Goal: Entertainment & Leisure: Browse casually

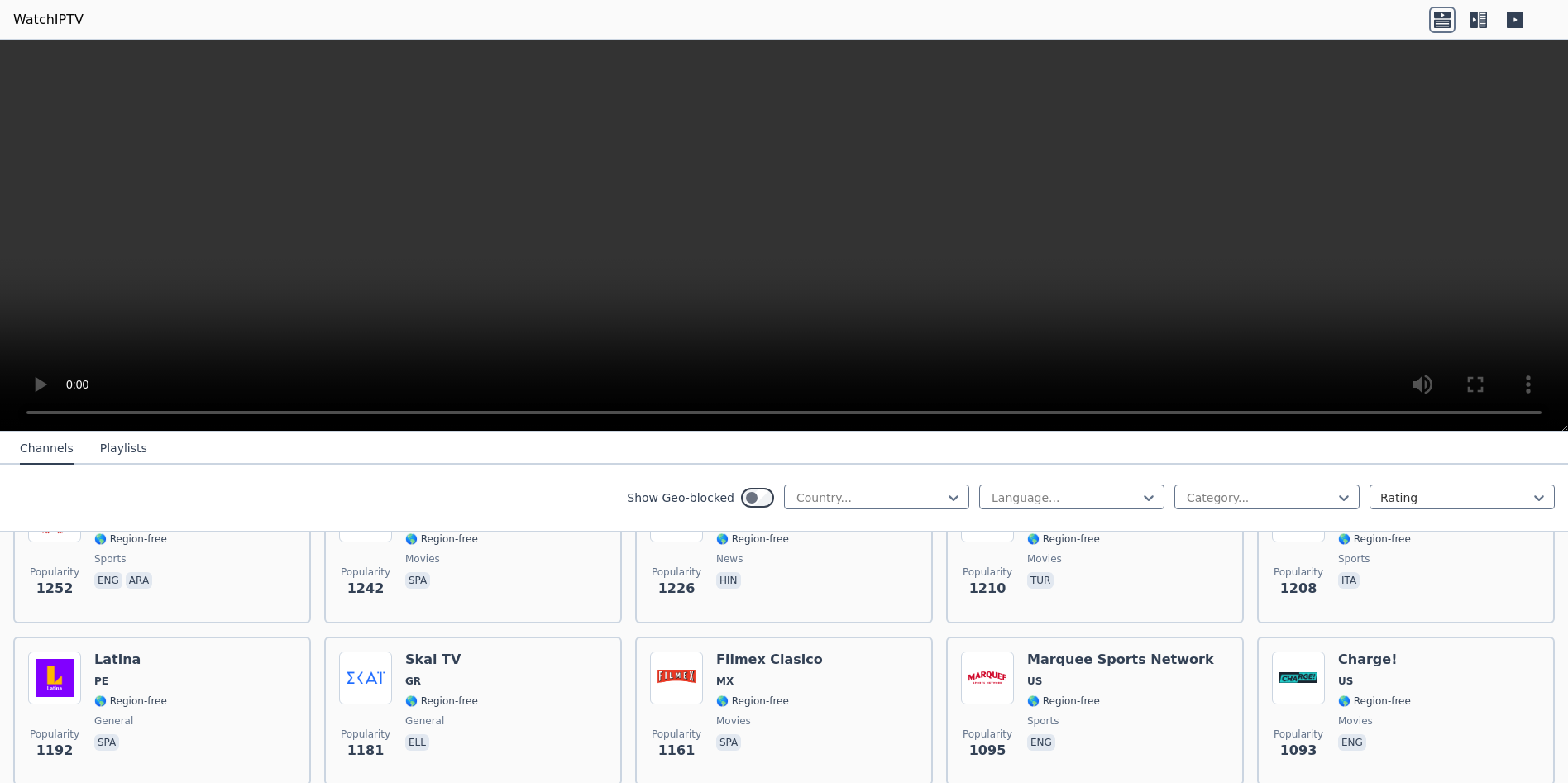
scroll to position [1737, 0]
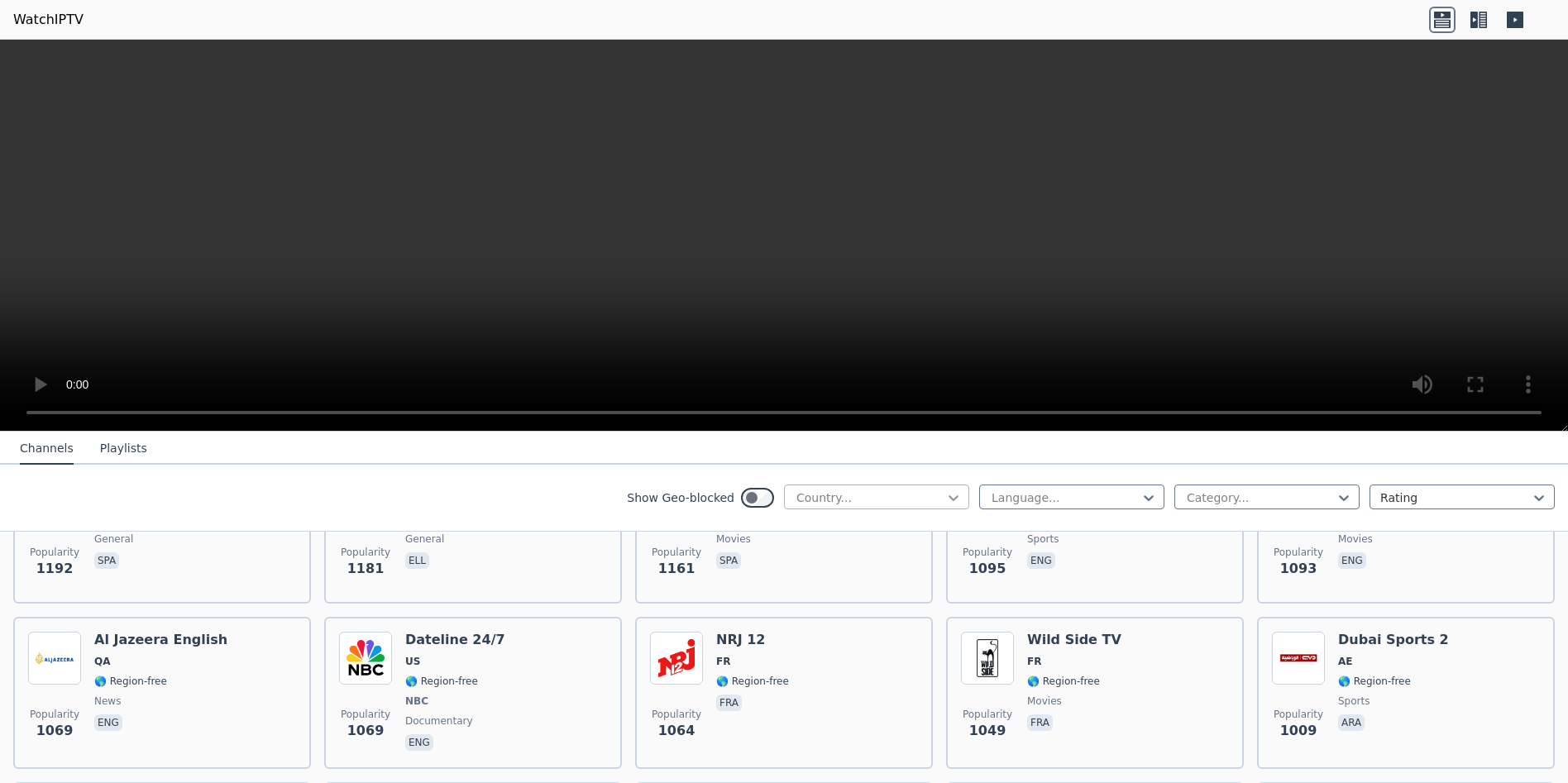
click at [945, 500] on icon at bounding box center [953, 498] width 17 height 17
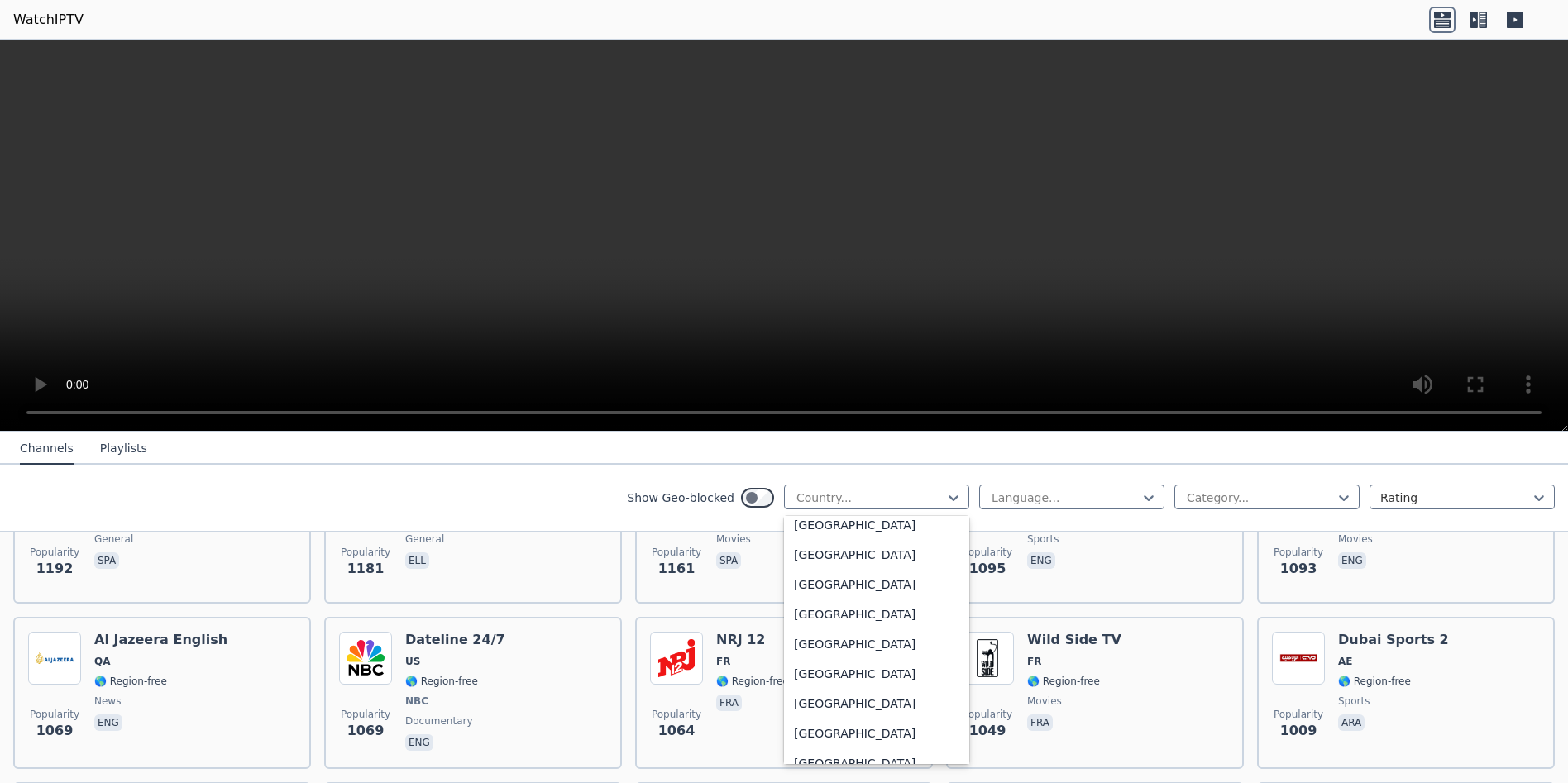
scroll to position [5626, 0]
click at [801, 587] on div "[GEOGRAPHIC_DATA]" at bounding box center [876, 584] width 186 height 30
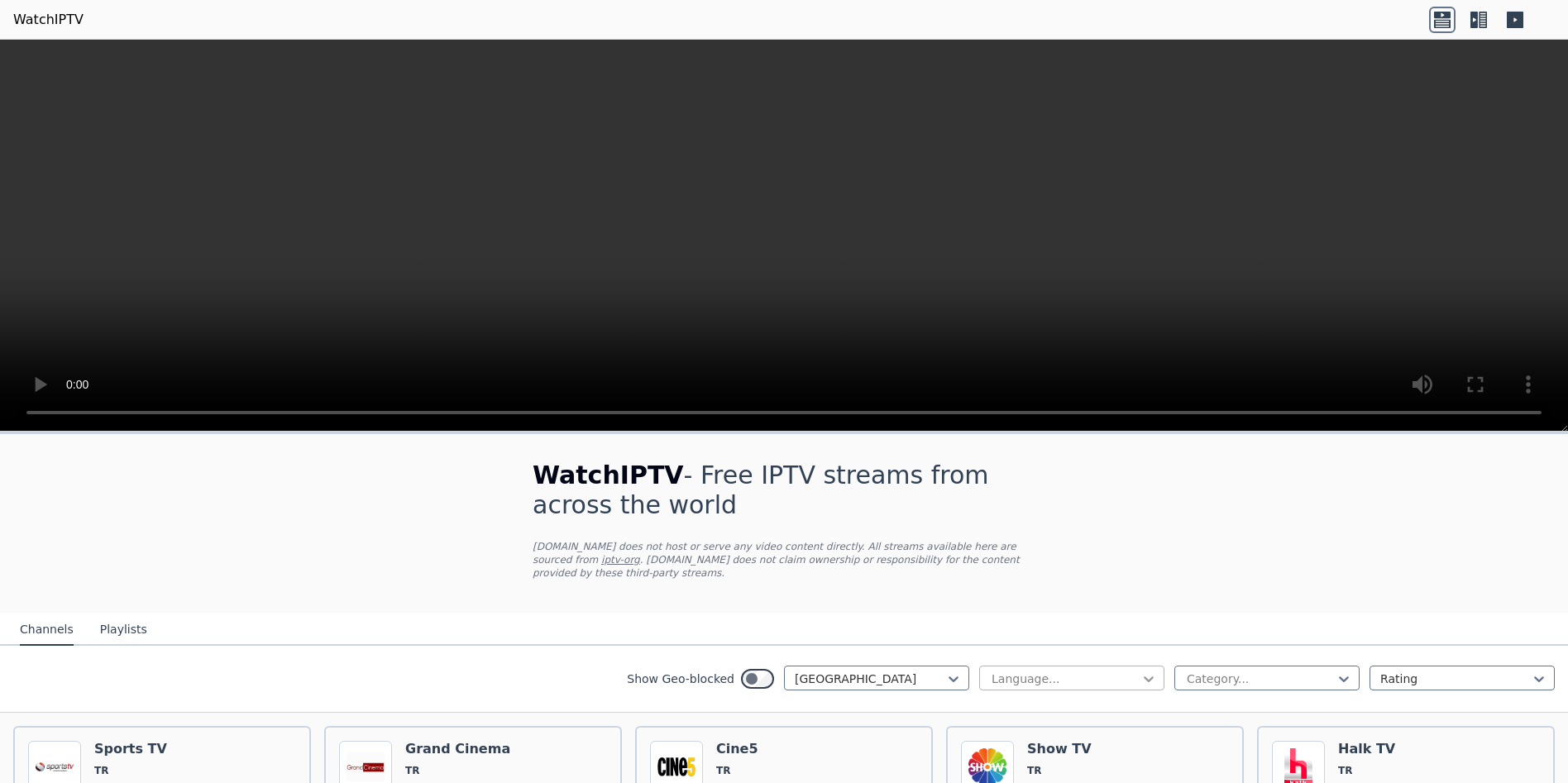
click at [1140, 671] on icon at bounding box center [1148, 679] width 17 height 17
click at [1005, 704] on div "Turkish" at bounding box center [1071, 719] width 186 height 30
click at [1336, 671] on icon at bounding box center [1343, 679] width 17 height 17
click at [1204, 704] on div "All categories" at bounding box center [1267, 715] width 186 height 30
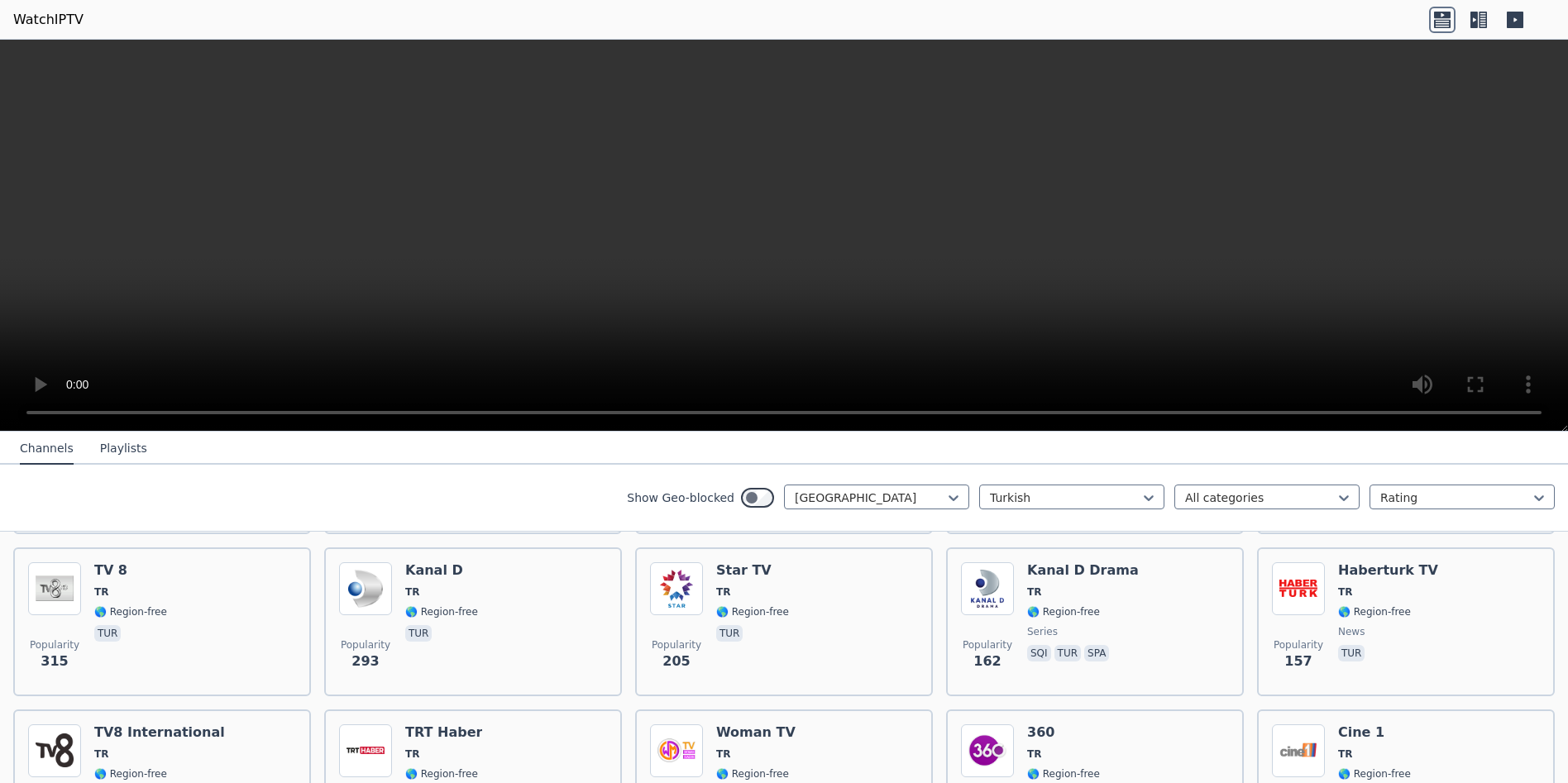
scroll to position [496, 0]
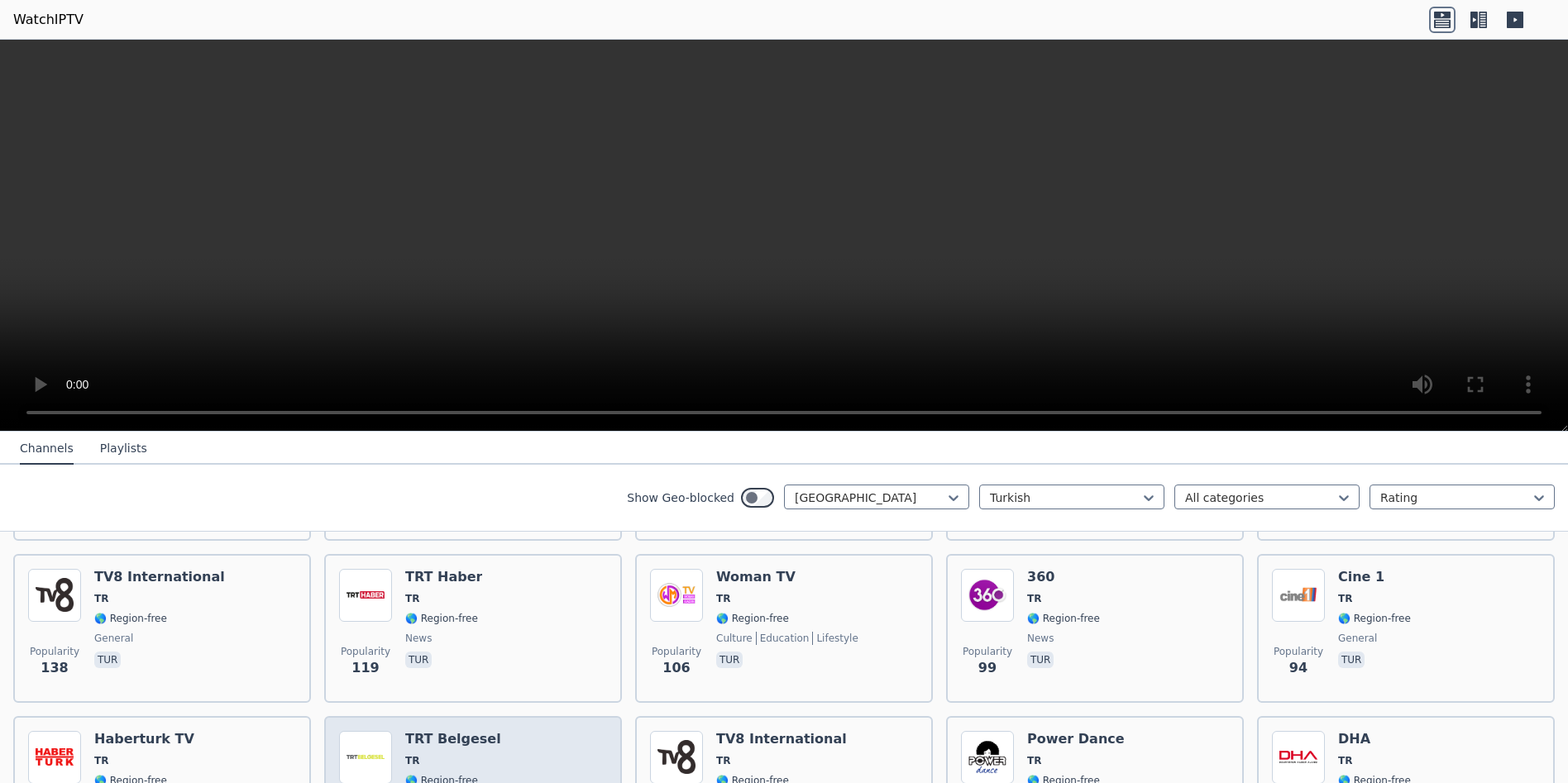
click at [418, 734] on div "TRT Belgesel TR 🌎 Region-free tur eng" at bounding box center [453, 791] width 96 height 119
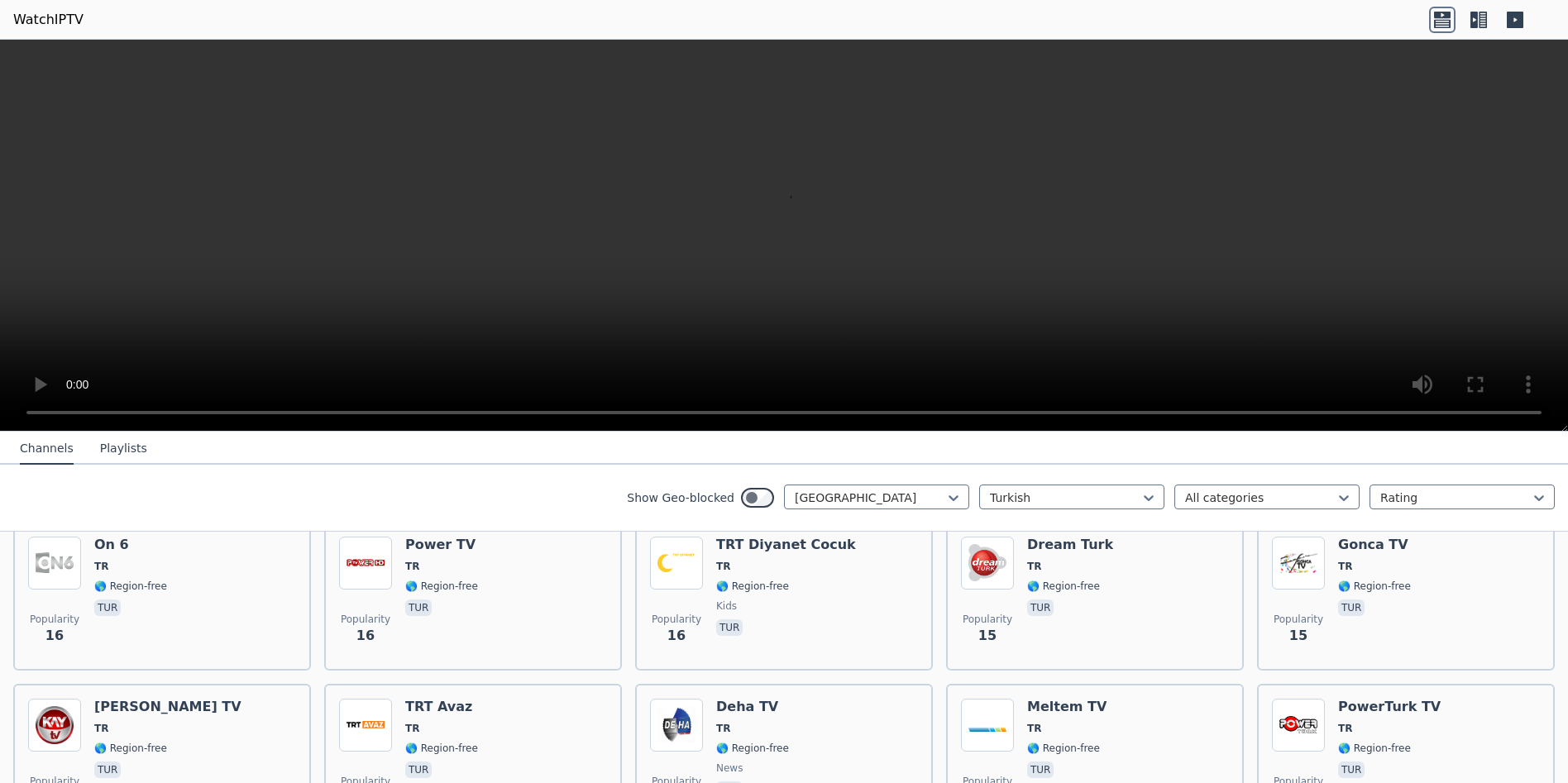
scroll to position [2978, 0]
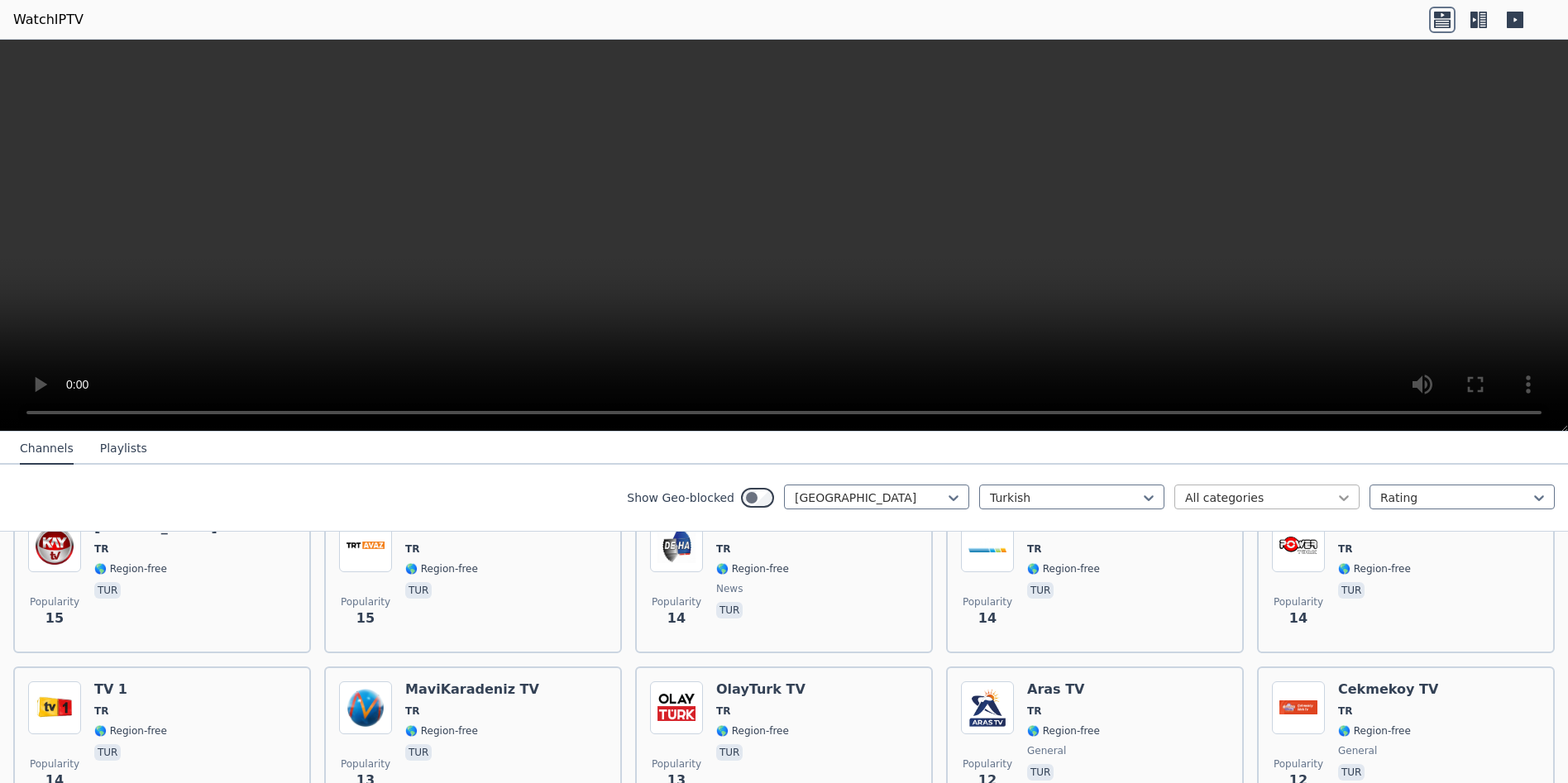
click at [1339, 497] on icon at bounding box center [1343, 498] width 10 height 6
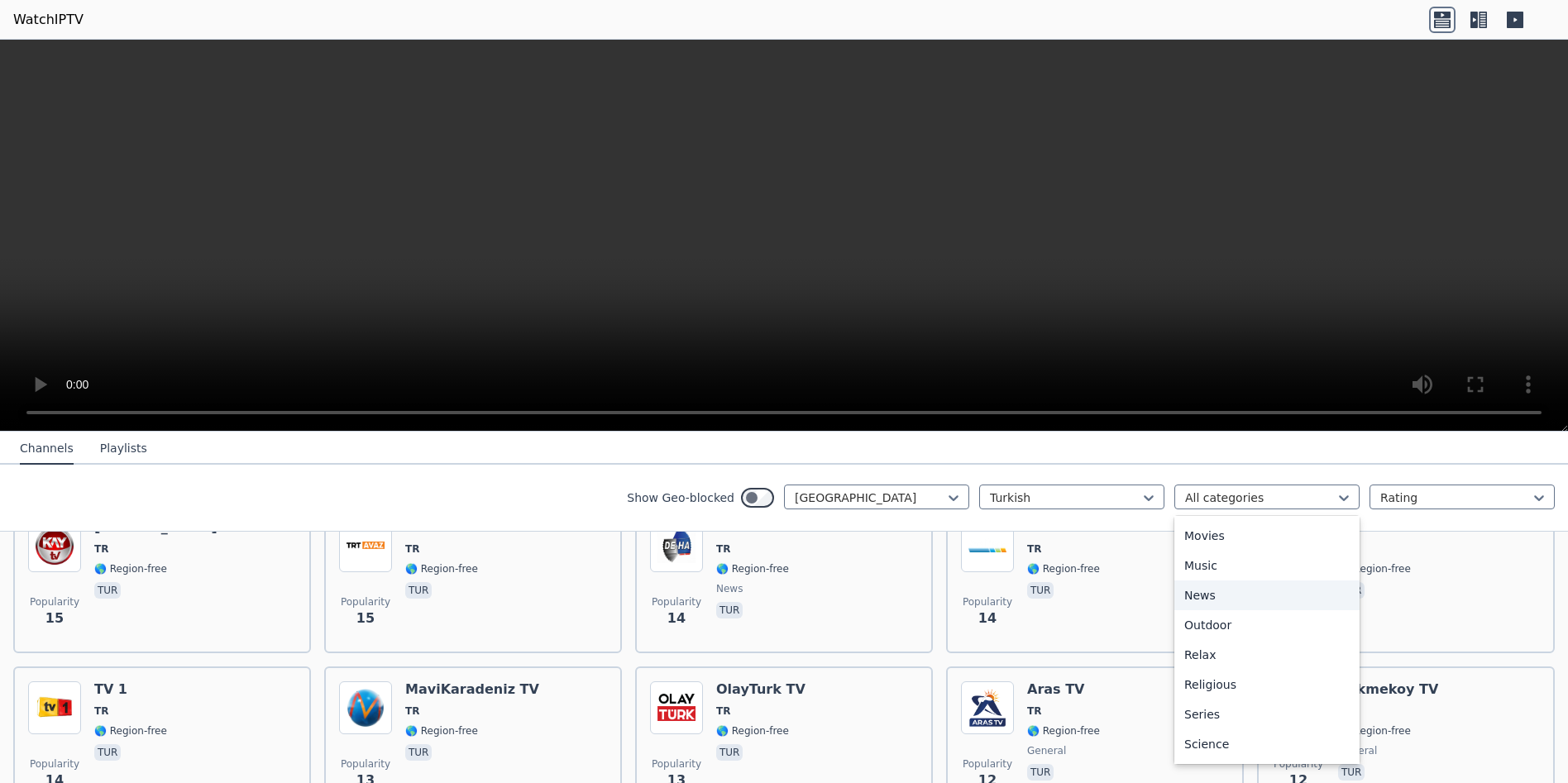
scroll to position [496, 0]
click at [1206, 747] on div "Sports" at bounding box center [1267, 753] width 186 height 30
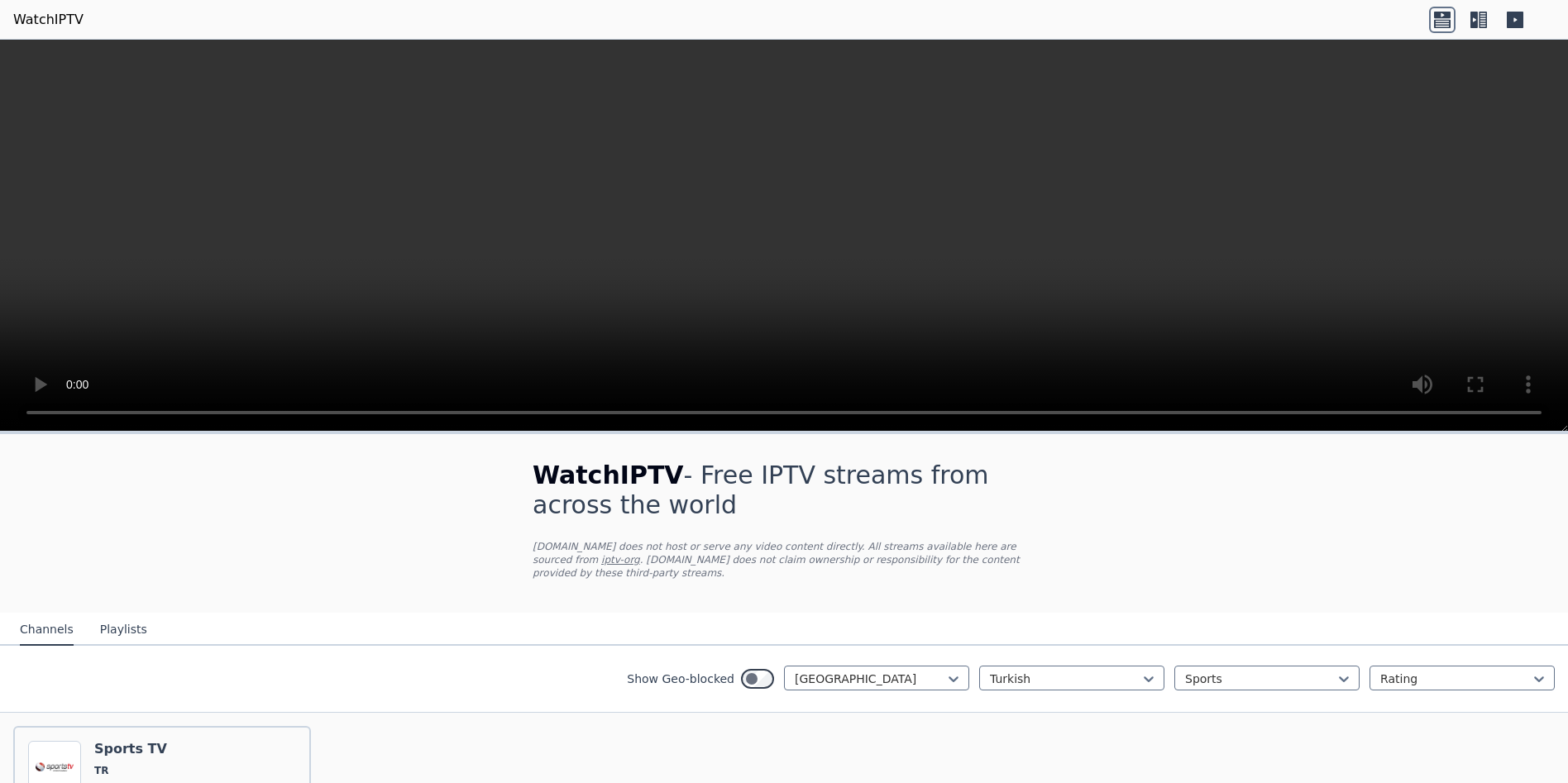
scroll to position [147, 0]
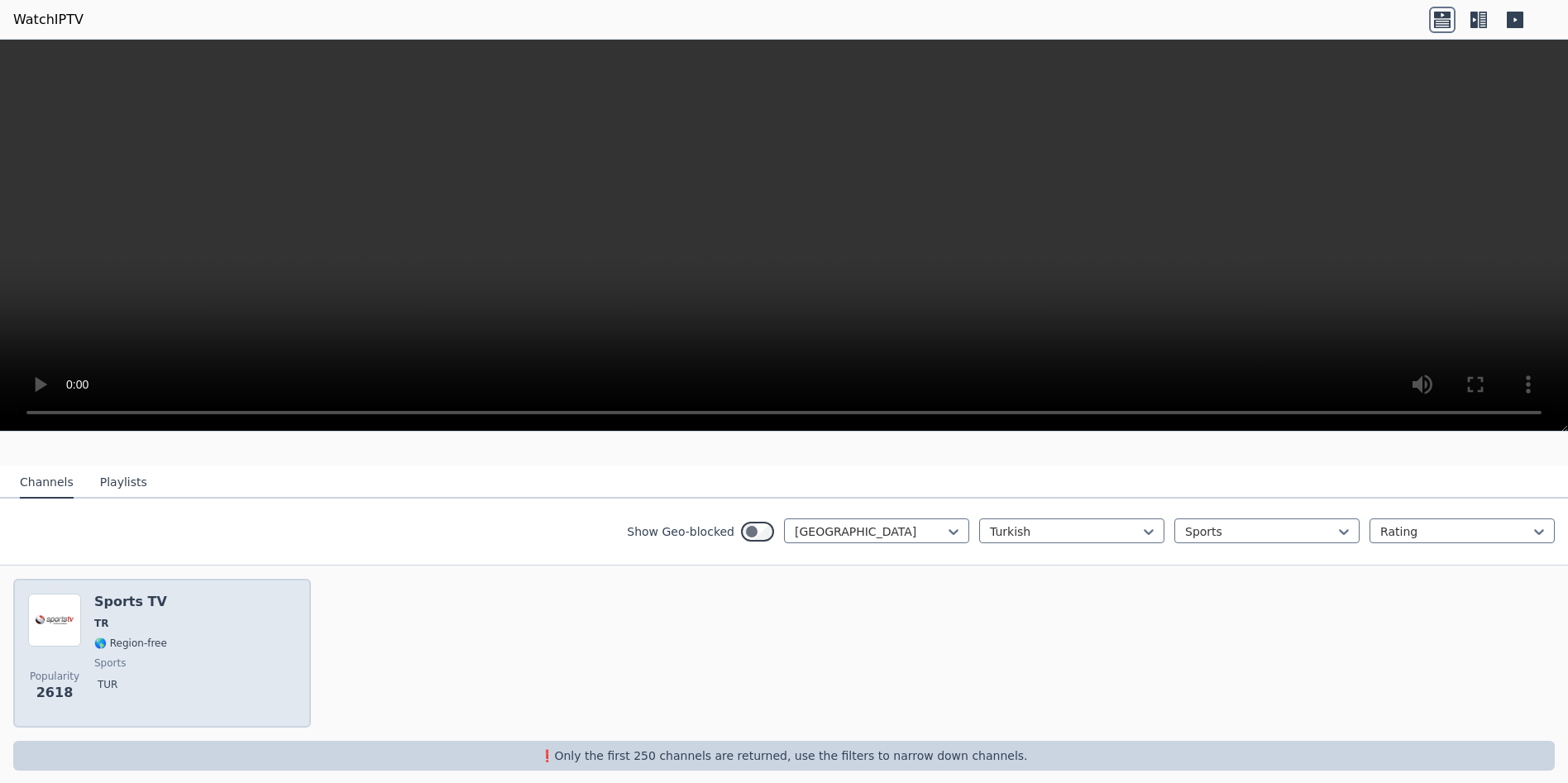
click at [115, 594] on h6 "Sports TV" at bounding box center [130, 602] width 73 height 17
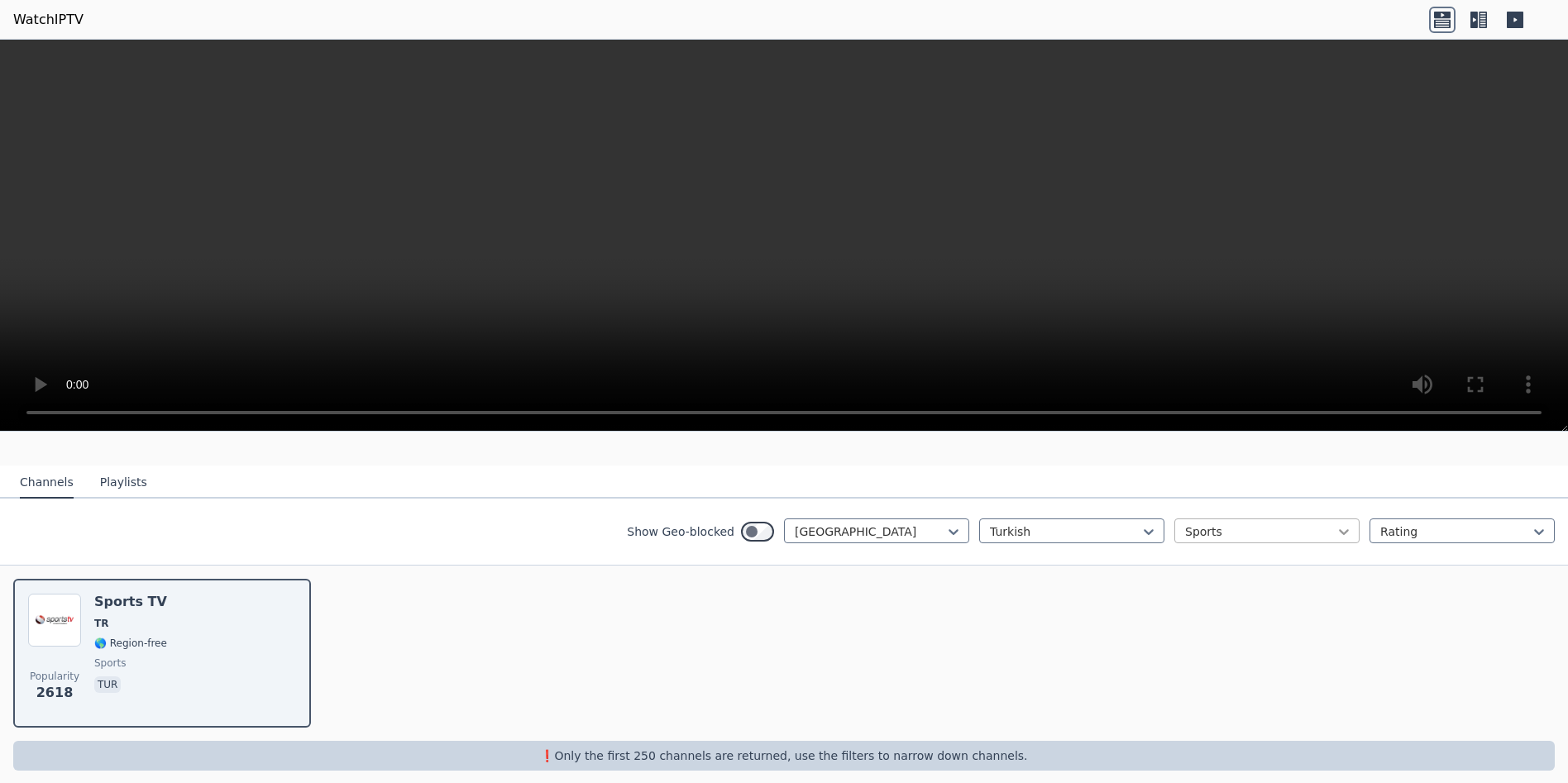
click at [1336, 523] on icon at bounding box center [1343, 531] width 17 height 17
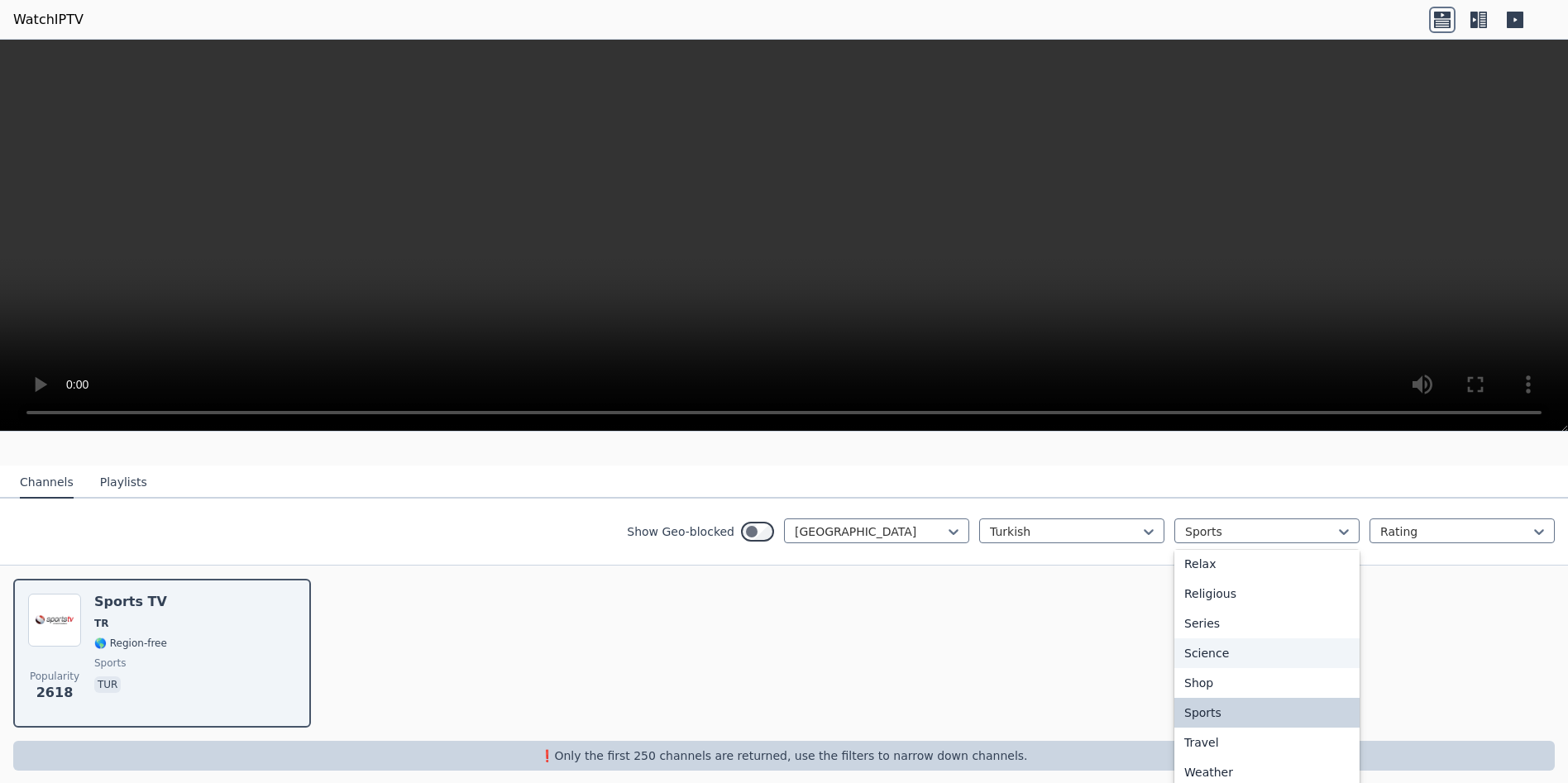
click at [1202, 643] on div "Science" at bounding box center [1267, 654] width 186 height 30
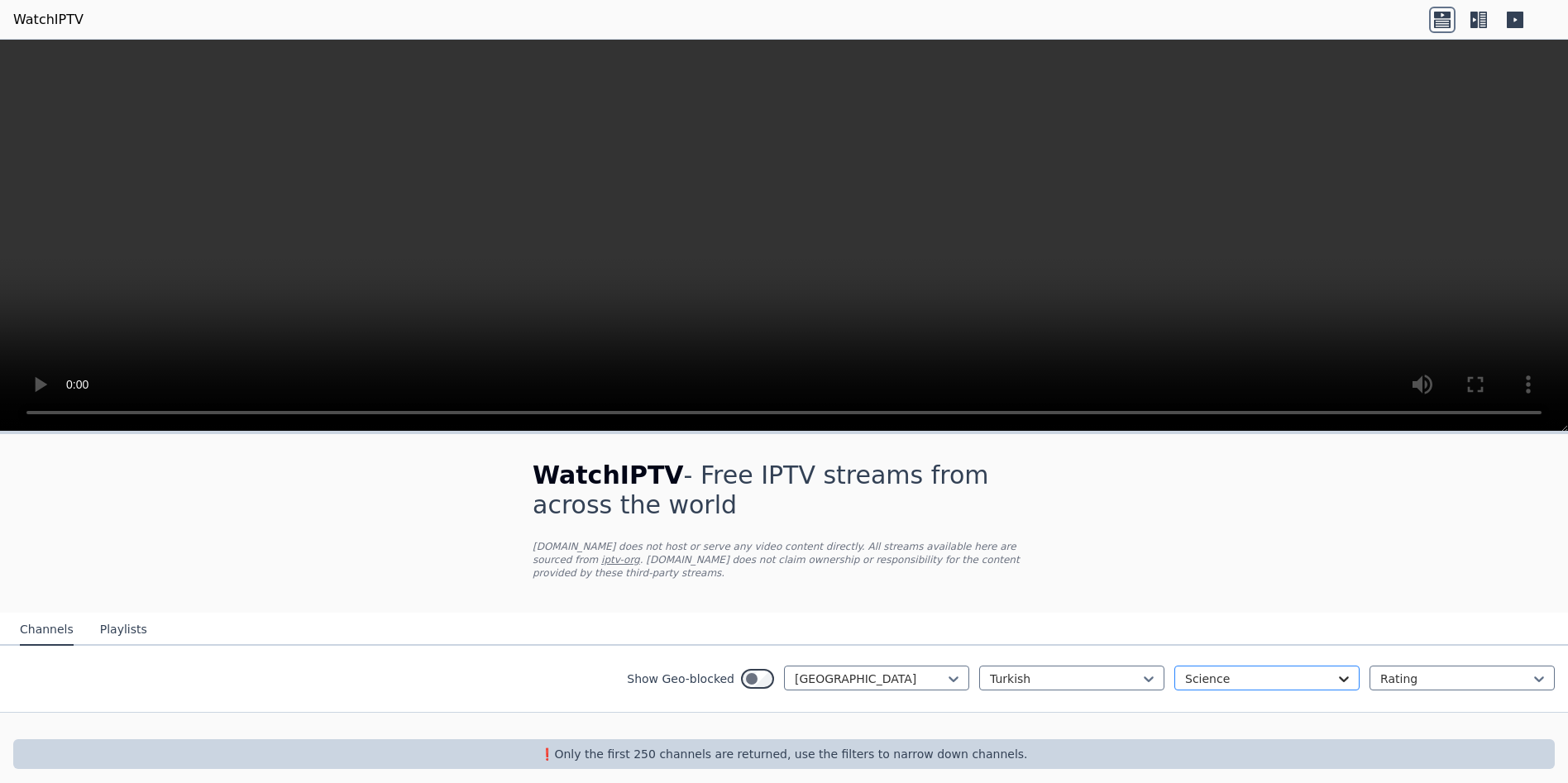
click at [1342, 666] on div "Science" at bounding box center [1267, 679] width 186 height 25
click at [1203, 700] on div "All categories" at bounding box center [1267, 715] width 186 height 30
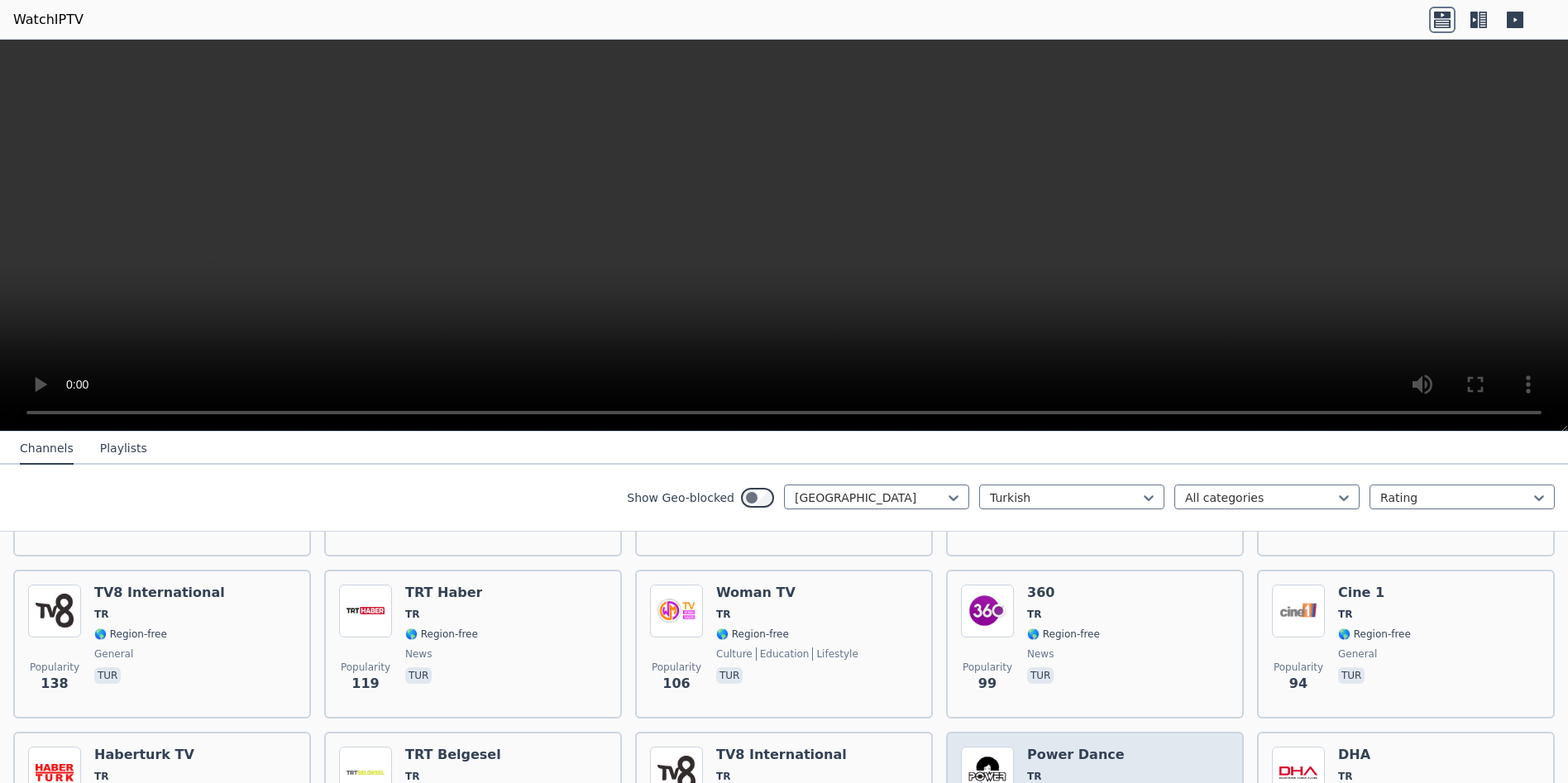
scroll to position [579, 0]
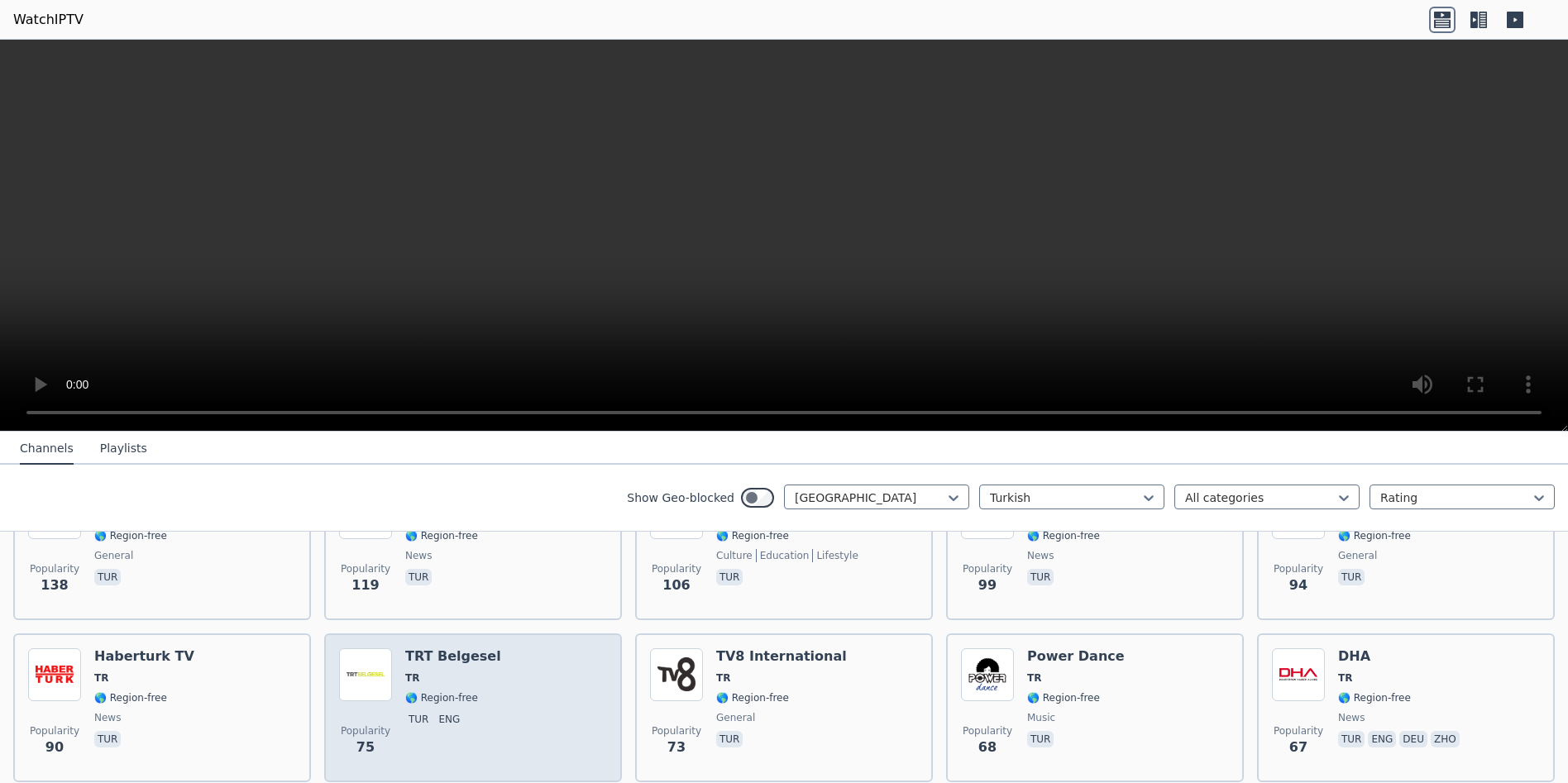
click at [422, 672] on span "TR" at bounding box center [453, 679] width 96 height 14
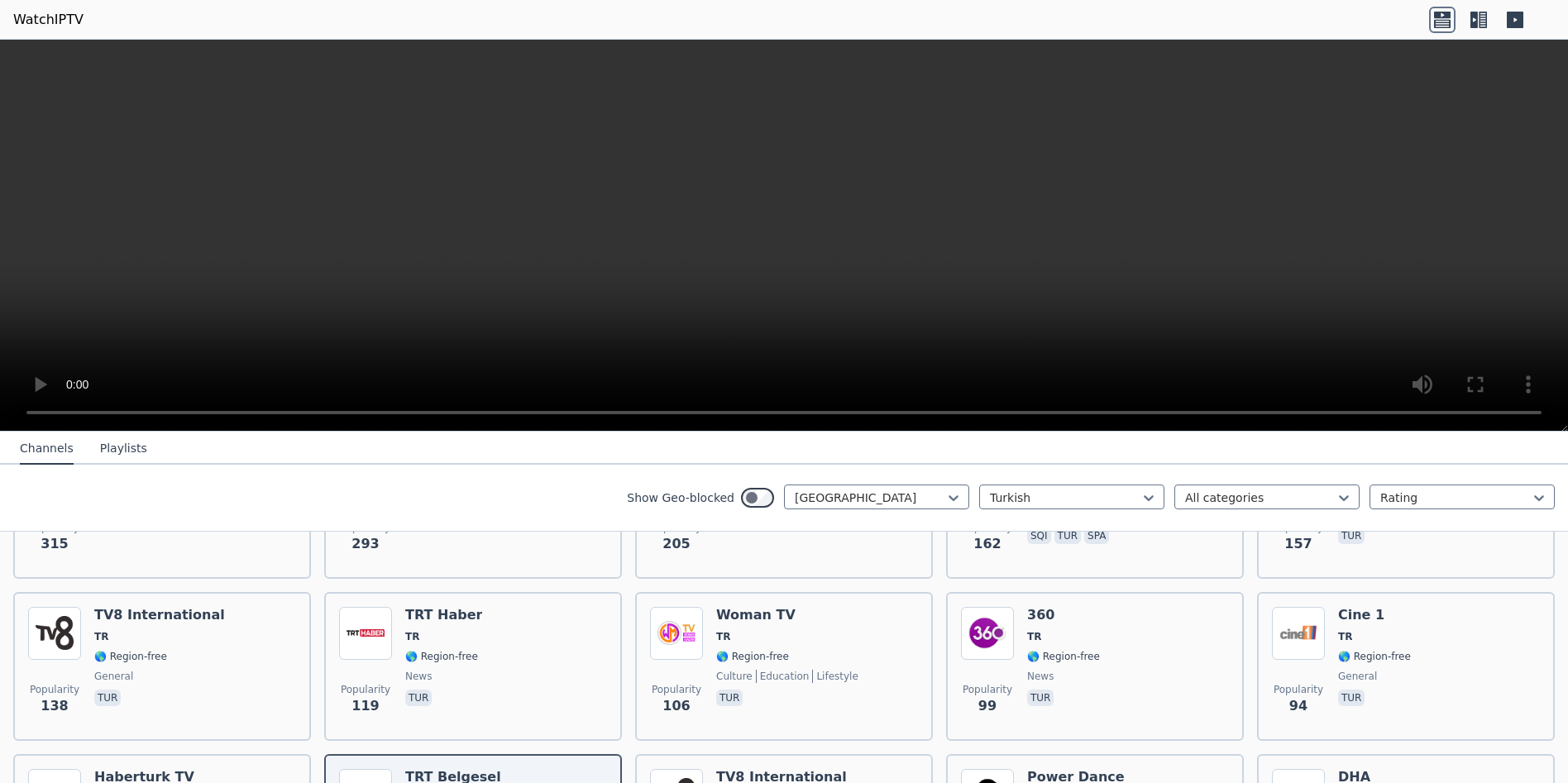
scroll to position [541, 0]
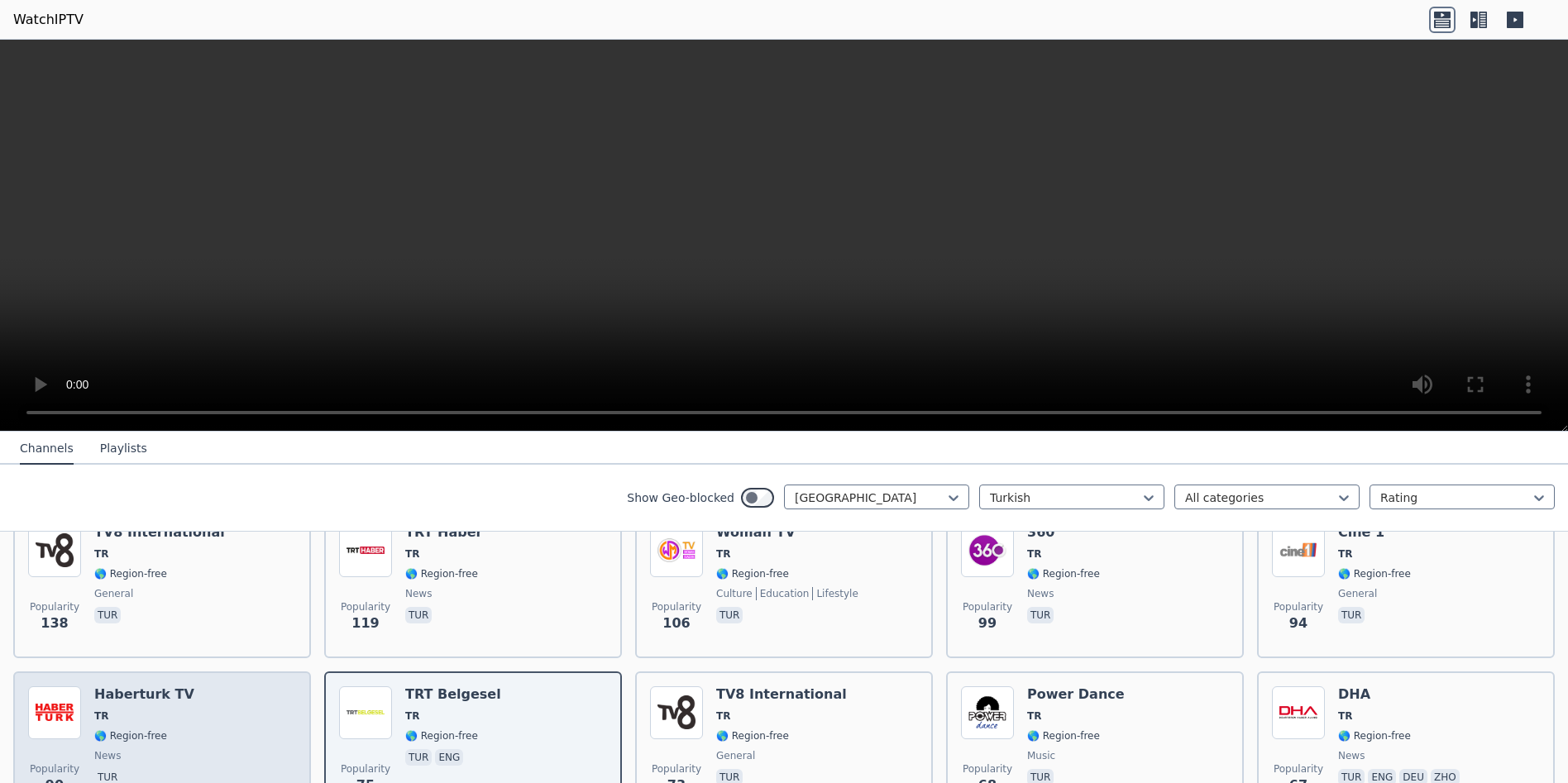
click at [134, 710] on span "TR" at bounding box center [144, 717] width 100 height 14
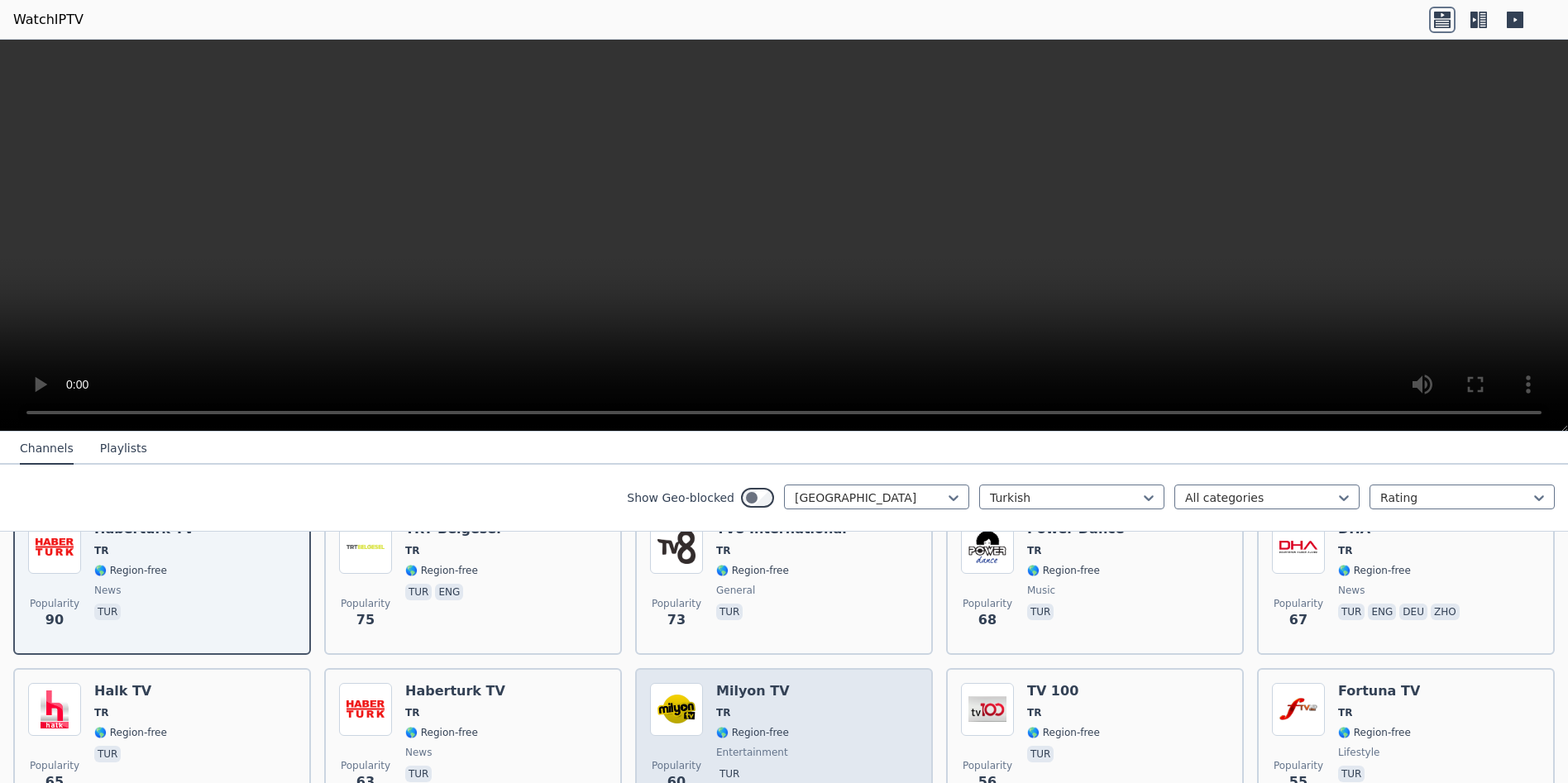
scroll to position [623, 0]
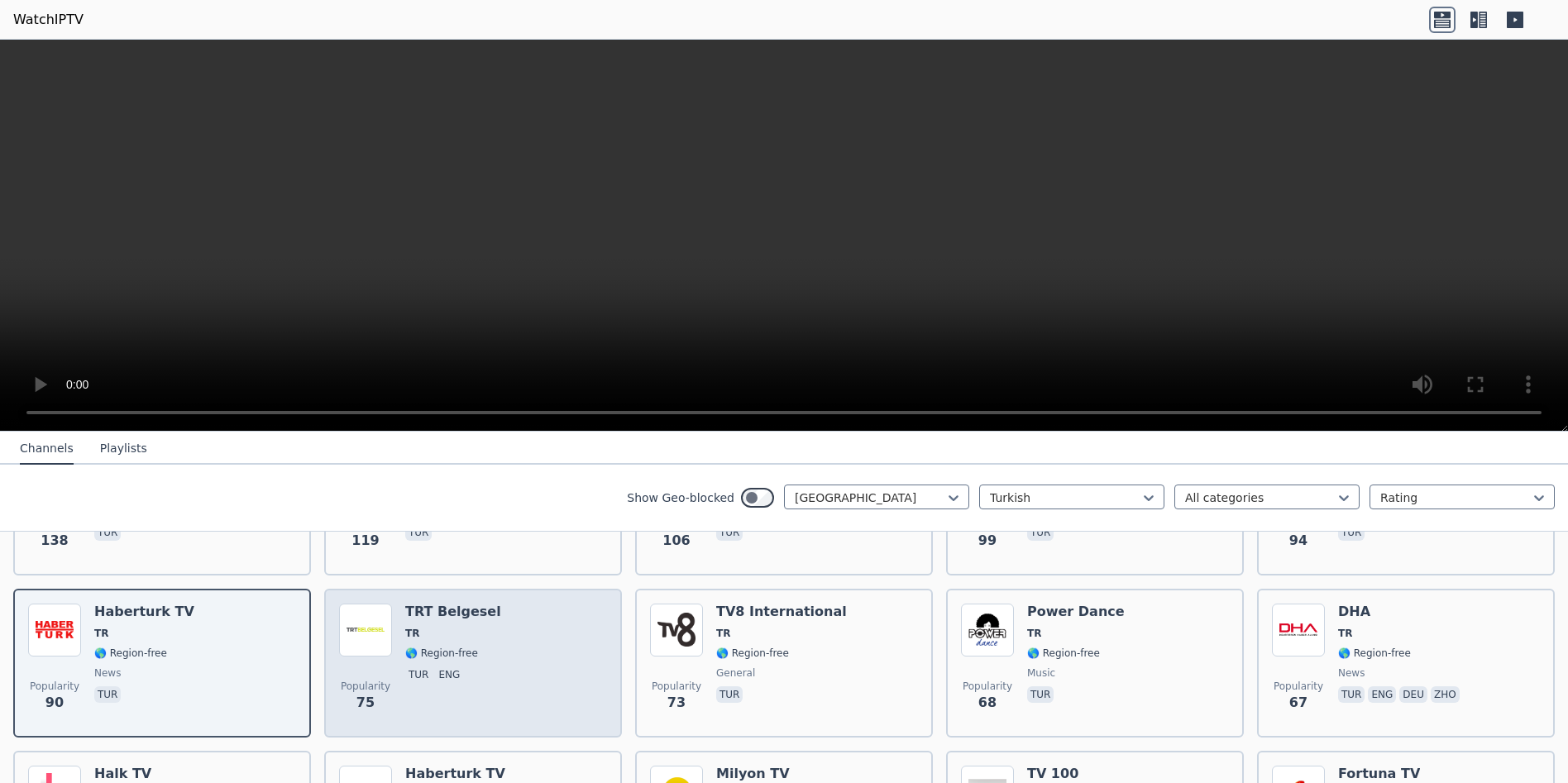
click at [422, 627] on span "TR" at bounding box center [453, 634] width 96 height 14
